Goal: Navigation & Orientation: Find specific page/section

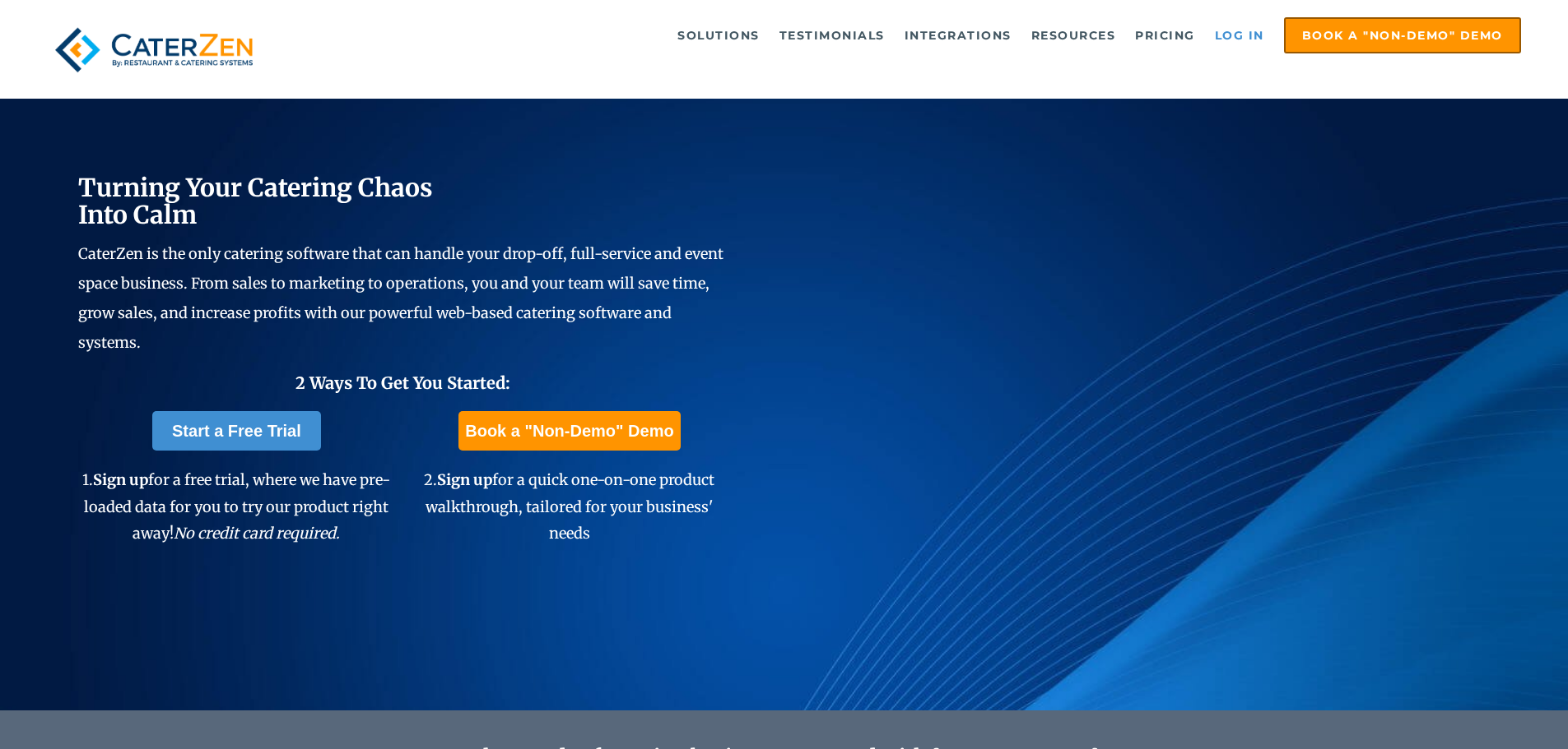
click at [1252, 34] on link "Log in" at bounding box center [1240, 35] width 65 height 33
drag, startPoint x: 1485, startPoint y: 93, endPoint x: 1344, endPoint y: 1, distance: 168.4
click at [1485, 92] on div "Solutions Catering CRM Catering Sales Catering Management Catering Marketing Ca…" at bounding box center [784, 50] width 1568 height 99
click at [1246, 36] on link "Log in" at bounding box center [1240, 35] width 65 height 33
